Goal: Information Seeking & Learning: Learn about a topic

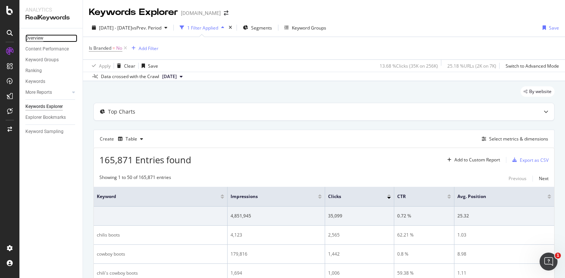
click at [39, 40] on div "Overview" at bounding box center [34, 38] width 18 height 8
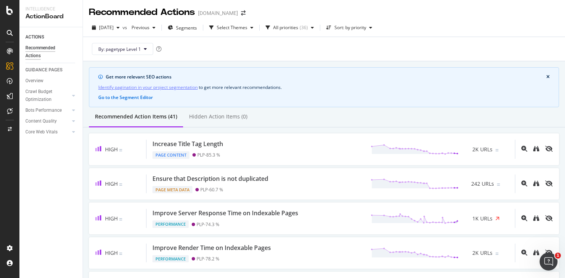
scroll to position [732, 0]
